Goal: Task Accomplishment & Management: Use online tool/utility

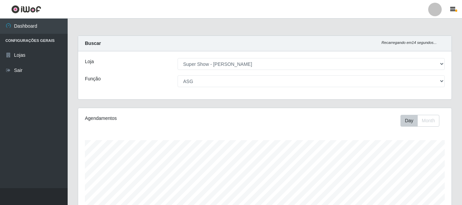
select select "120"
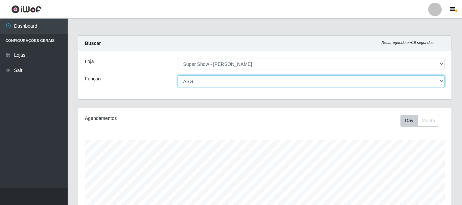
click at [178, 75] on select "[Selecione...] ASG Auxiliar de Estacionamento Balconista Embalador Embalador + …" at bounding box center [312, 81] width 268 height 12
select select "78"
click option "Balconista" at bounding box center [0, 0] width 0 height 0
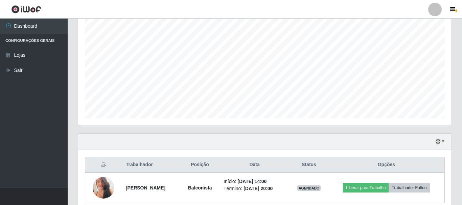
scroll to position [154, 0]
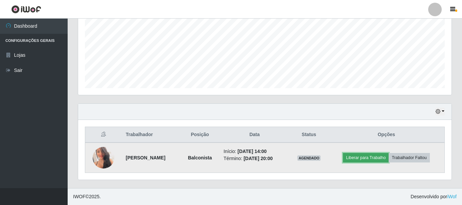
click at [364, 159] on button "Liberar para Trabalho" at bounding box center [366, 157] width 46 height 9
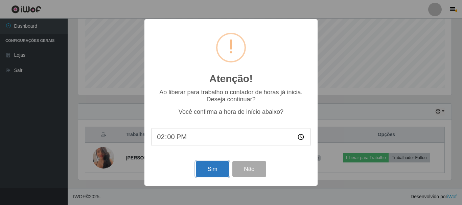
click at [213, 168] on button "Sim" at bounding box center [212, 169] width 33 height 16
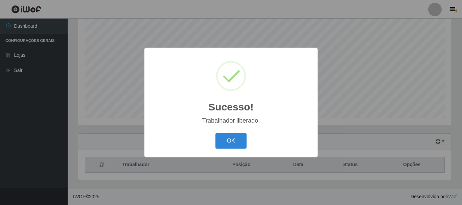
scroll to position [124, 0]
click at [223, 144] on button "OK" at bounding box center [231, 141] width 31 height 16
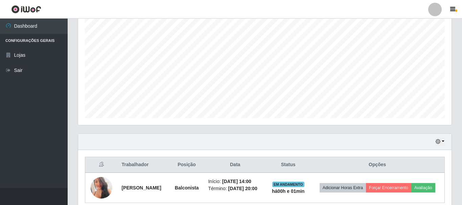
scroll to position [159, 0]
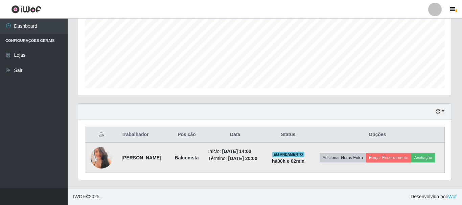
click at [101, 152] on img at bounding box center [102, 158] width 22 height 30
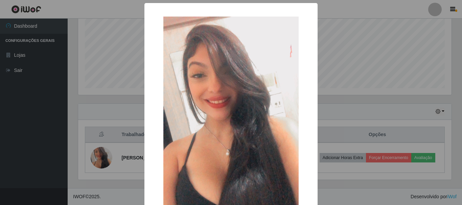
scroll to position [39, 0]
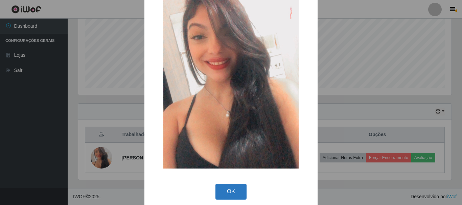
click at [227, 191] on button "OK" at bounding box center [231, 192] width 31 height 16
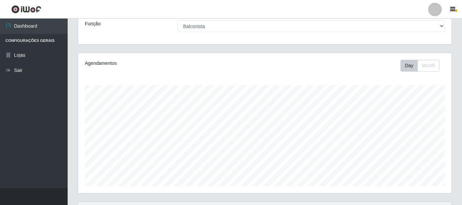
scroll to position [0, 0]
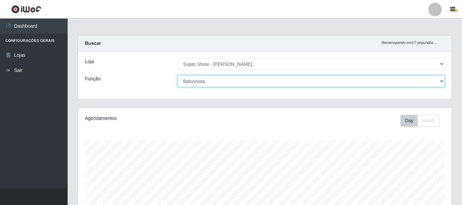
click at [178, 75] on select "[Selecione...] ASG Auxiliar de Estacionamento Balconista Embalador Embalador + …" at bounding box center [312, 81] width 268 height 12
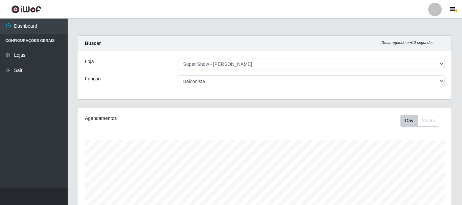
click at [59, 126] on ul "Dashboard Configurações Gerais Lojas Sair" at bounding box center [34, 104] width 68 height 170
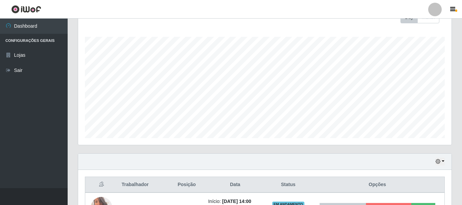
scroll to position [159, 0]
